Goal: Navigation & Orientation: Find specific page/section

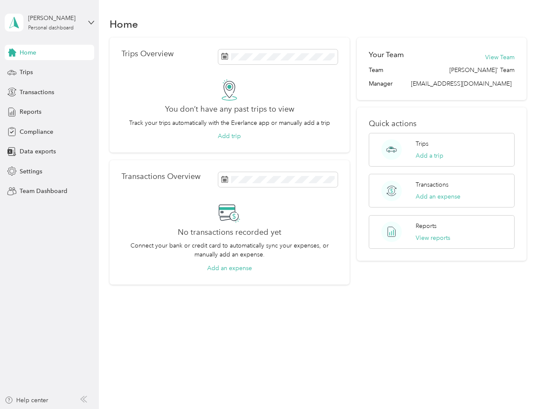
click at [270, 205] on div "No transactions recorded yet Connect your bank or credit card to automatically …" at bounding box center [229, 237] width 216 height 71
click at [49, 23] on div "[PERSON_NAME]" at bounding box center [54, 18] width 53 height 9
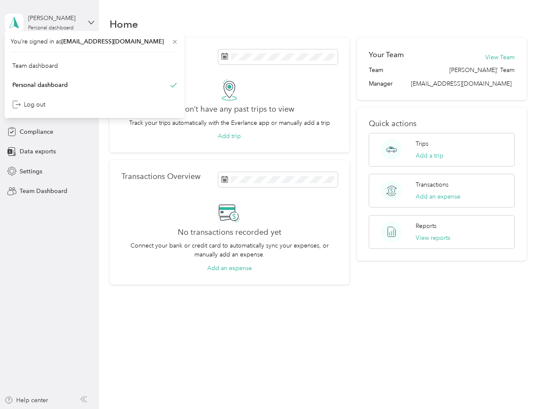
click at [12, 52] on div "You’re signed in as [EMAIL_ADDRESS][DOMAIN_NAME] Team dashboard Personal dashbo…" at bounding box center [94, 74] width 179 height 87
click at [49, 72] on div "Trips" at bounding box center [50, 72] width 90 height 15
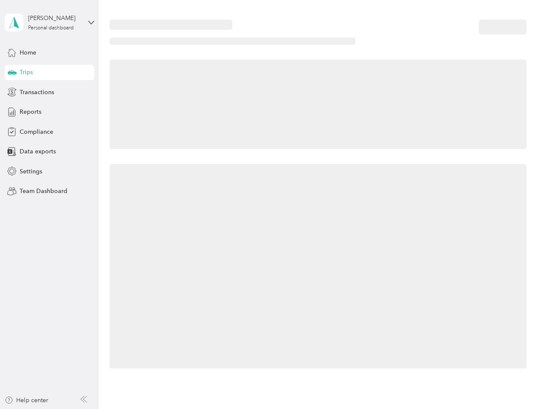
click at [12, 72] on icon at bounding box center [12, 72] width 9 height 4
click at [49, 92] on span "Transactions" at bounding box center [37, 92] width 35 height 9
click at [12, 92] on icon at bounding box center [11, 91] width 9 height 9
click at [49, 112] on div "Reports" at bounding box center [50, 111] width 90 height 15
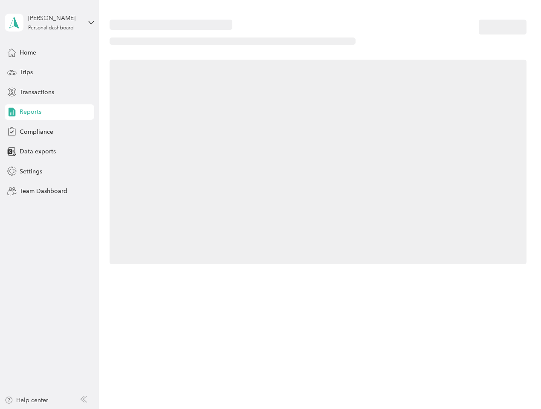
click at [12, 112] on icon at bounding box center [11, 111] width 9 height 9
